Goal: Task Accomplishment & Management: Manage account settings

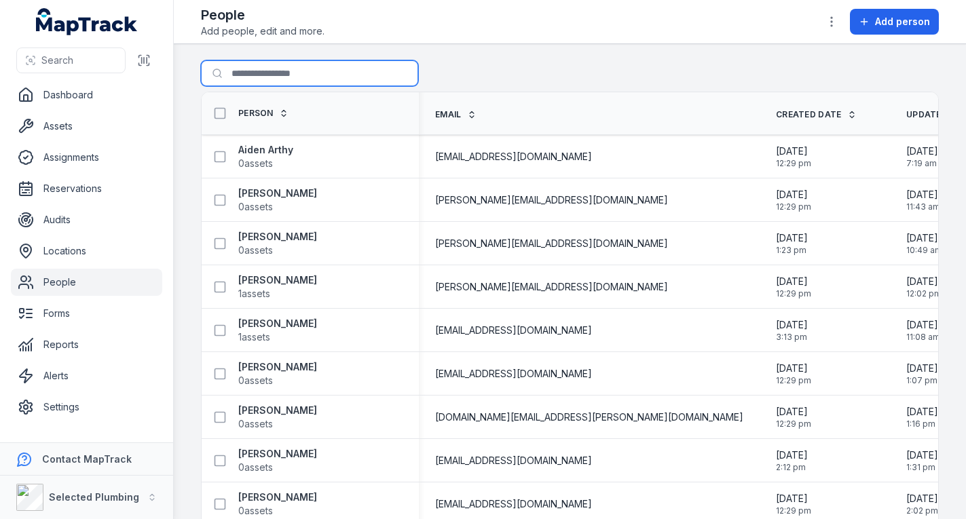
click at [307, 67] on input "Search for people" at bounding box center [309, 73] width 217 height 26
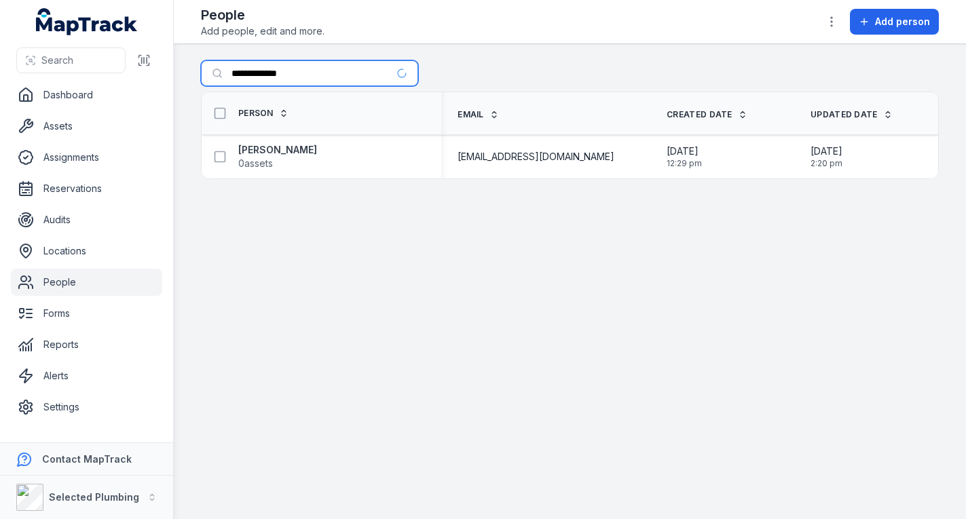
type input "**********"
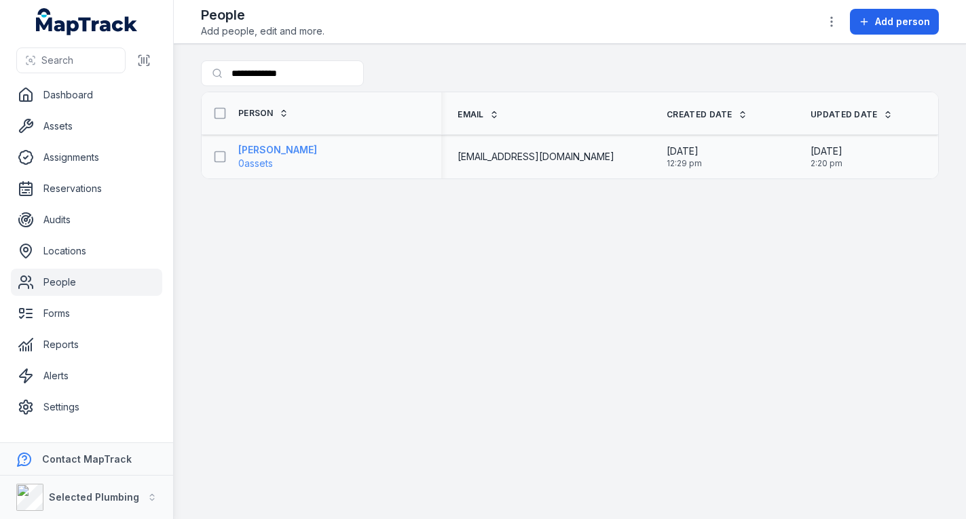
click at [254, 144] on strong "[PERSON_NAME]" at bounding box center [277, 150] width 79 height 14
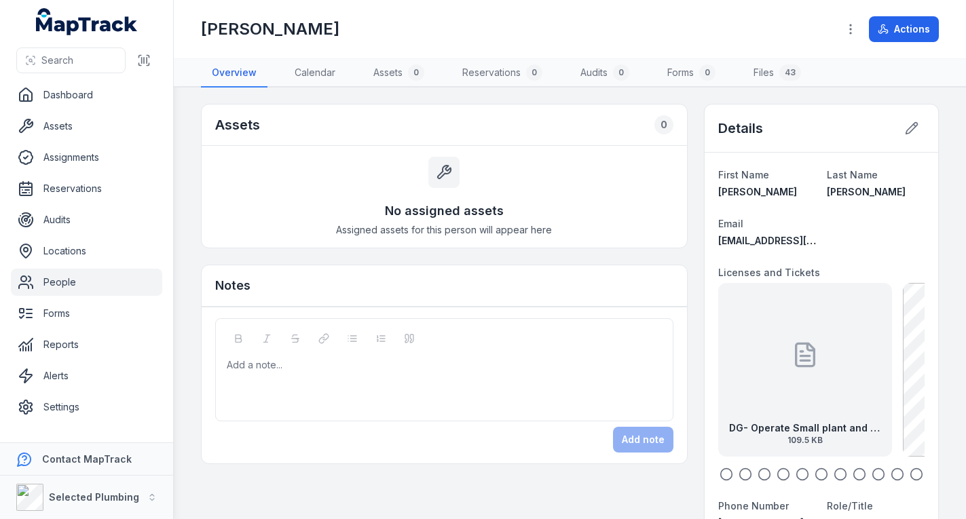
click at [739, 466] on div "DG- Operate Small plant and equipment 109.5 KB DG-Excavator SOA 385.1 KB DG-Plu…" at bounding box center [821, 382] width 206 height 198
click at [769, 389] on div "DG- Operate Small plant and equipment 109.5 KB" at bounding box center [805, 370] width 174 height 174
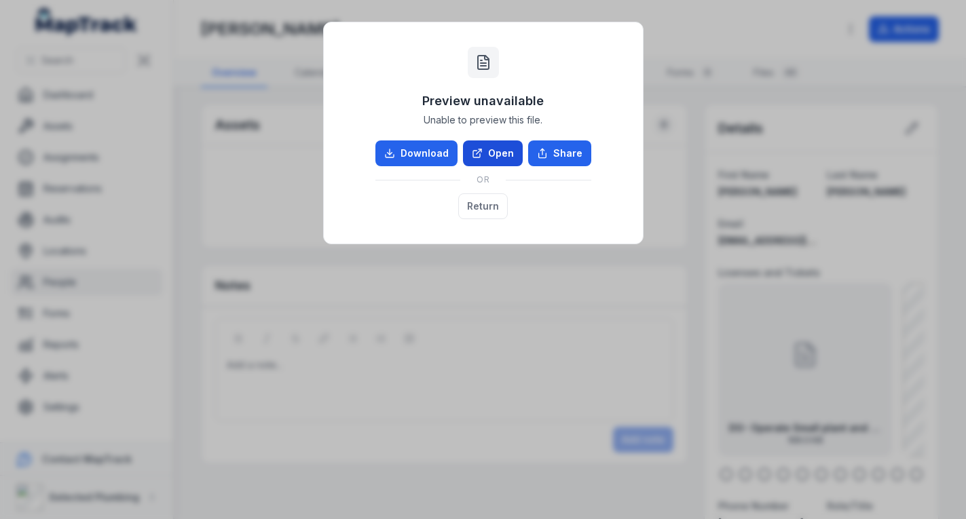
click at [507, 154] on link "Open" at bounding box center [493, 154] width 60 height 26
click at [479, 206] on button "Return" at bounding box center [483, 207] width 50 height 26
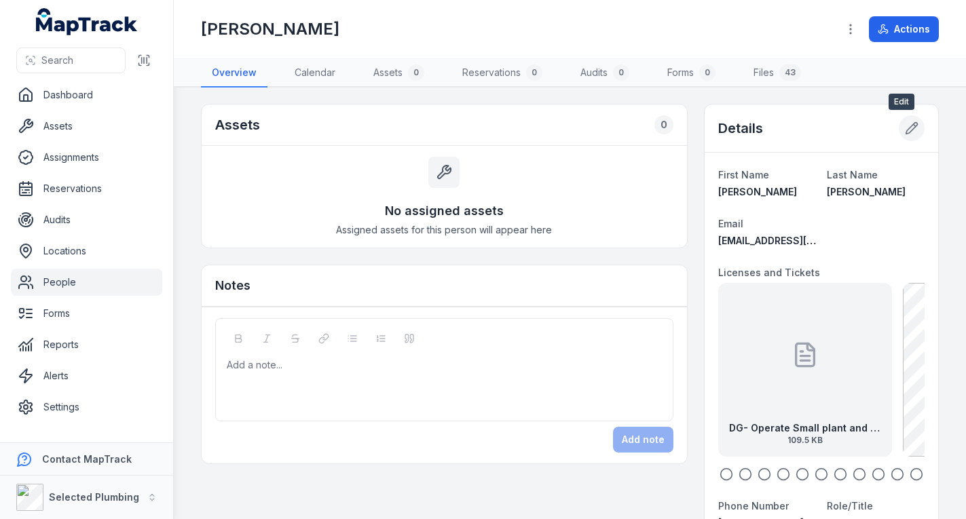
click at [905, 124] on icon at bounding box center [912, 129] width 14 height 14
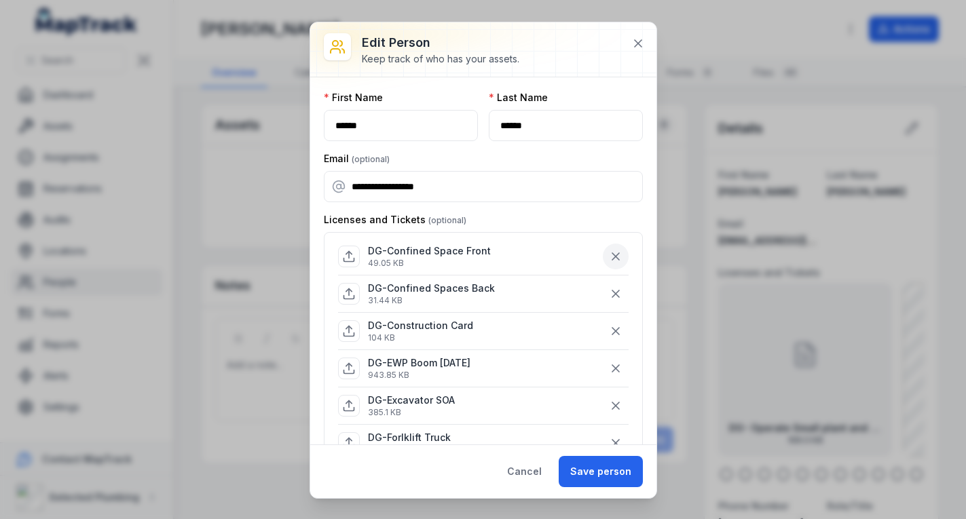
click at [609, 257] on icon "button" at bounding box center [616, 257] width 14 height 14
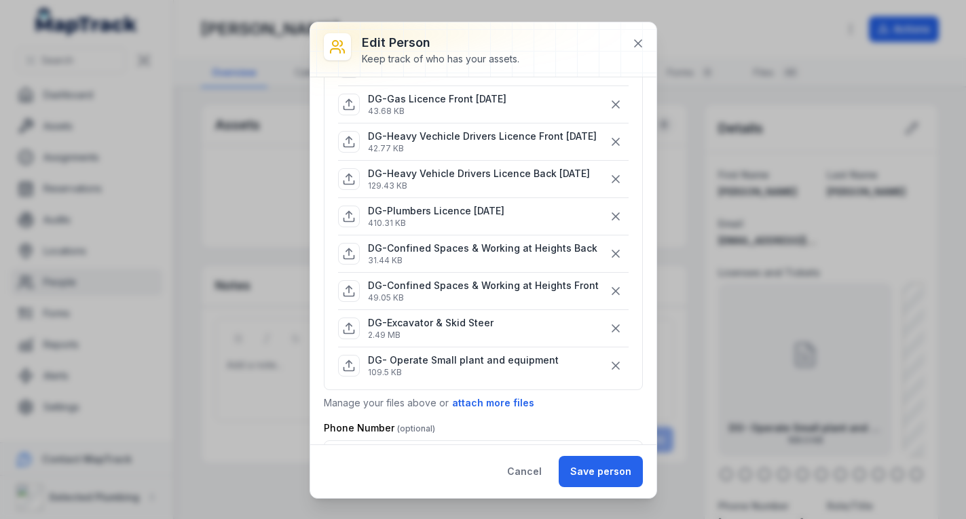
scroll to position [340, 0]
click at [474, 410] on button "attach more files" at bounding box center [494, 402] width 84 height 15
click at [469, 417] on div "Attach files Drag a file here, or click to browse. Browse Files Take Photos" at bounding box center [483, 445] width 316 height 96
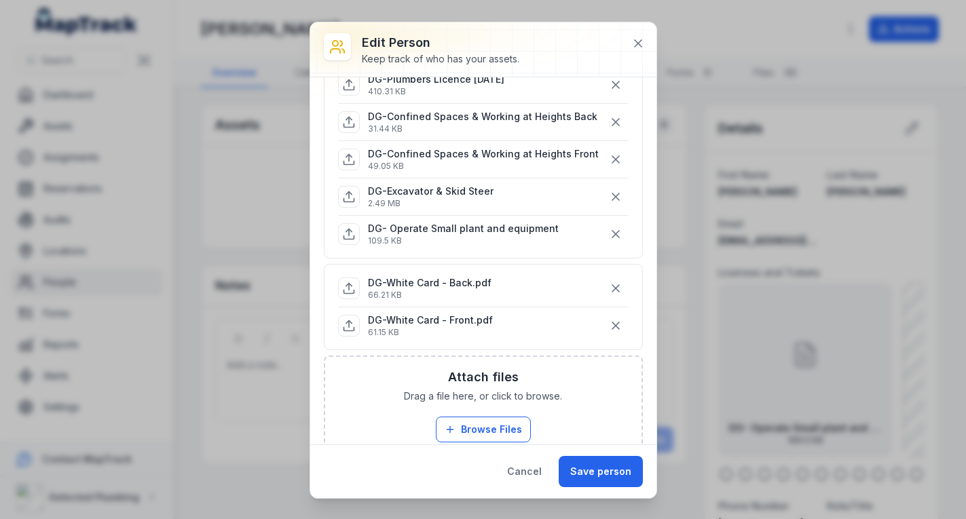
scroll to position [475, 0]
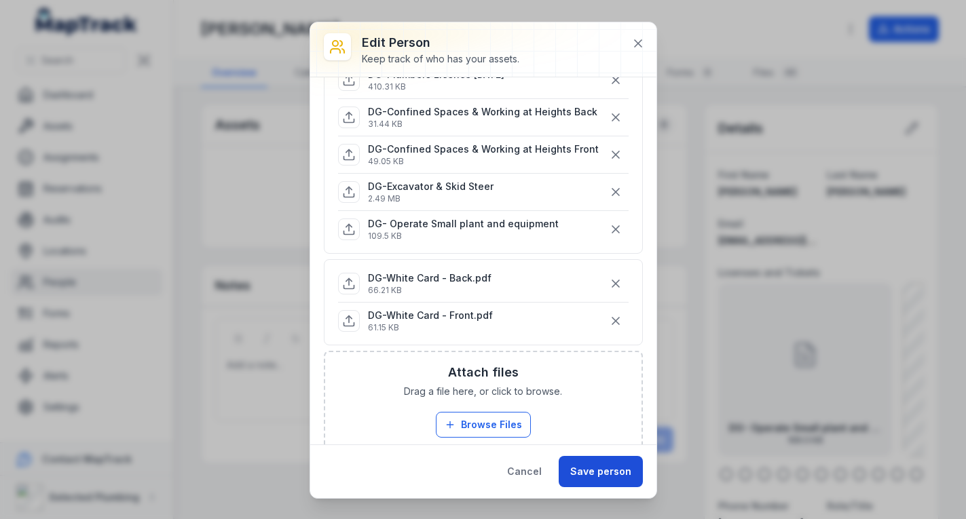
click at [600, 469] on button "Save person" at bounding box center [601, 471] width 84 height 31
